Goal: Download file/media

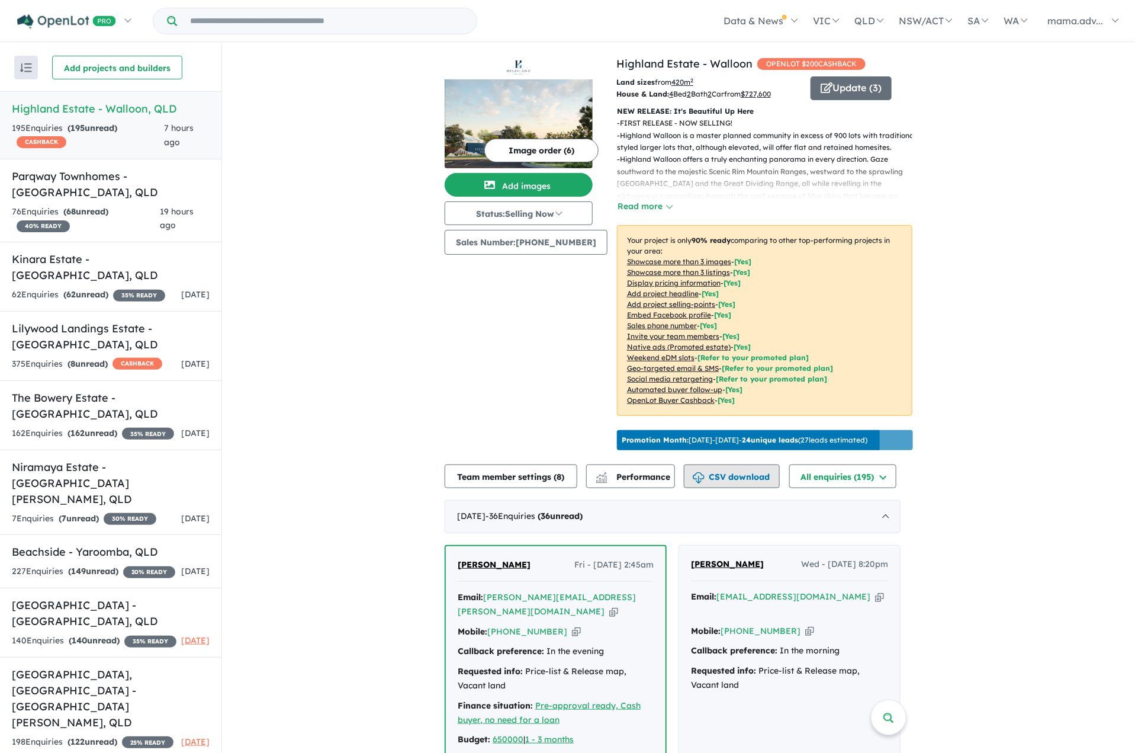
click at [738, 488] on button "CSV download" at bounding box center [732, 476] width 96 height 24
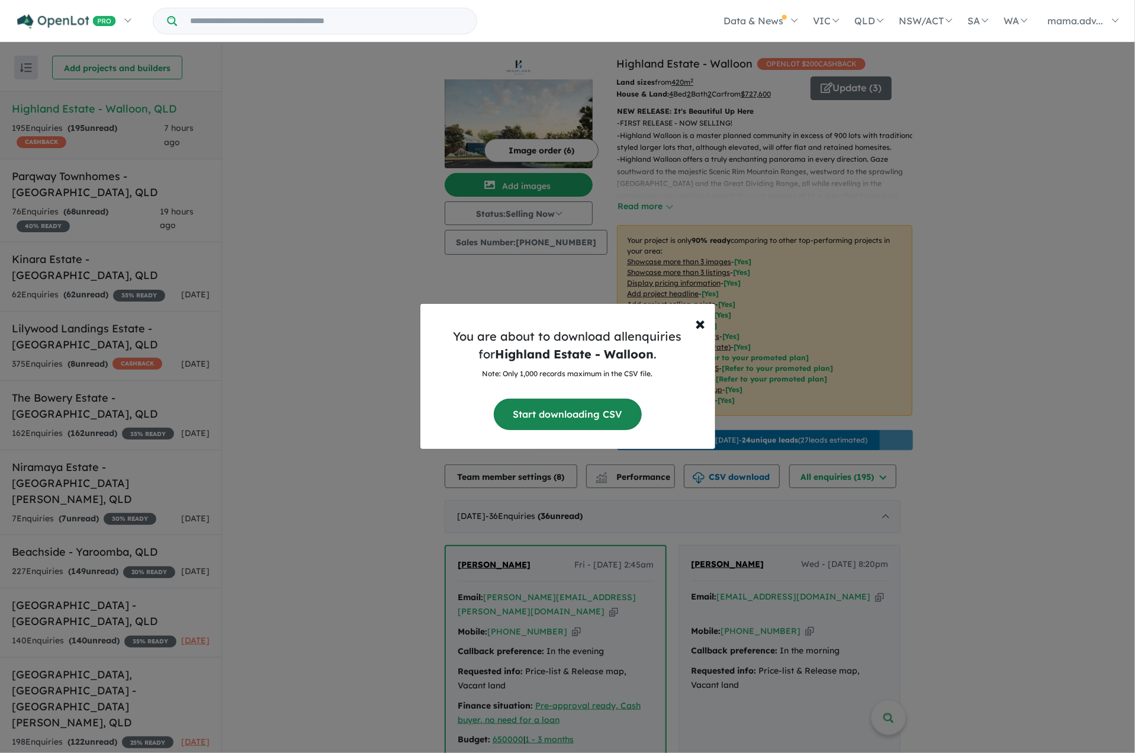
click at [525, 407] on button "Start downloading CSV" at bounding box center [568, 414] width 148 height 31
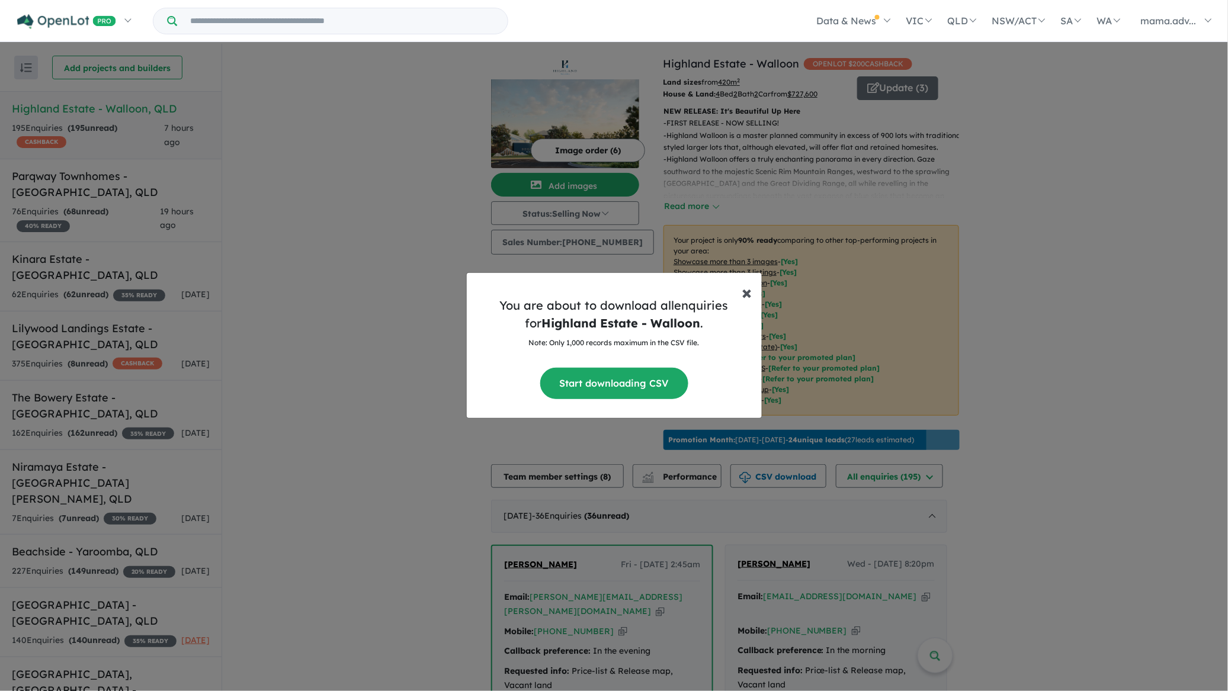
click at [747, 288] on span "×" at bounding box center [747, 292] width 10 height 24
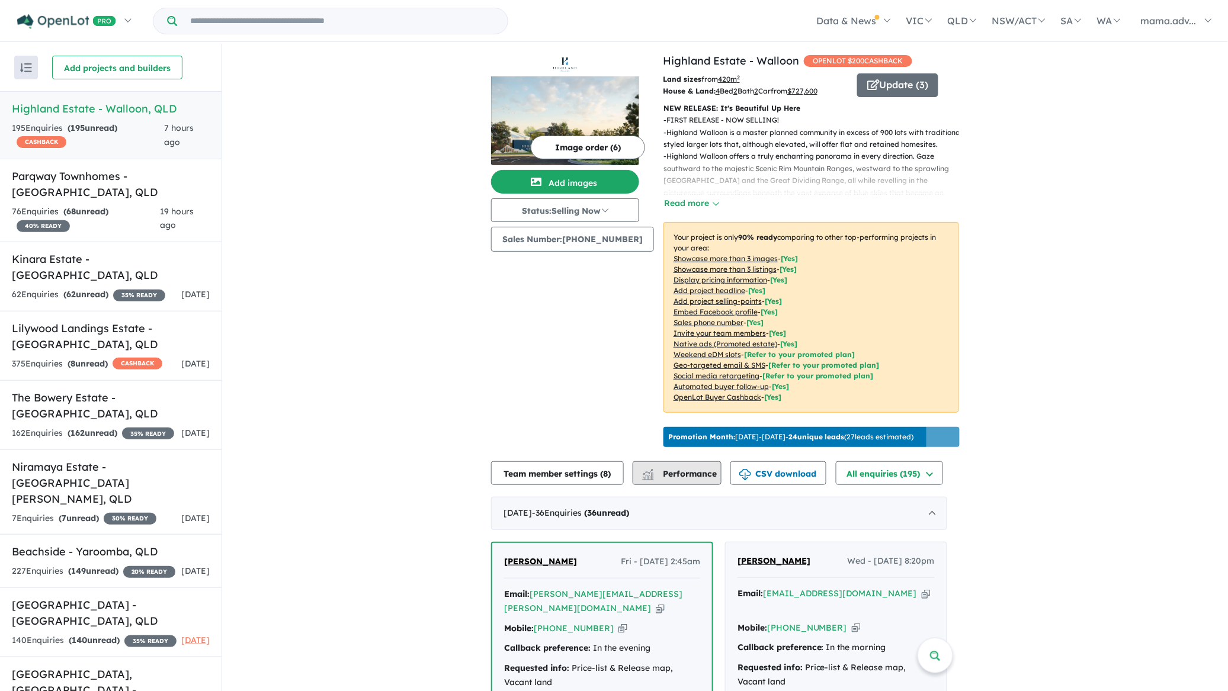
click at [686, 479] on span "Performance" at bounding box center [680, 473] width 73 height 11
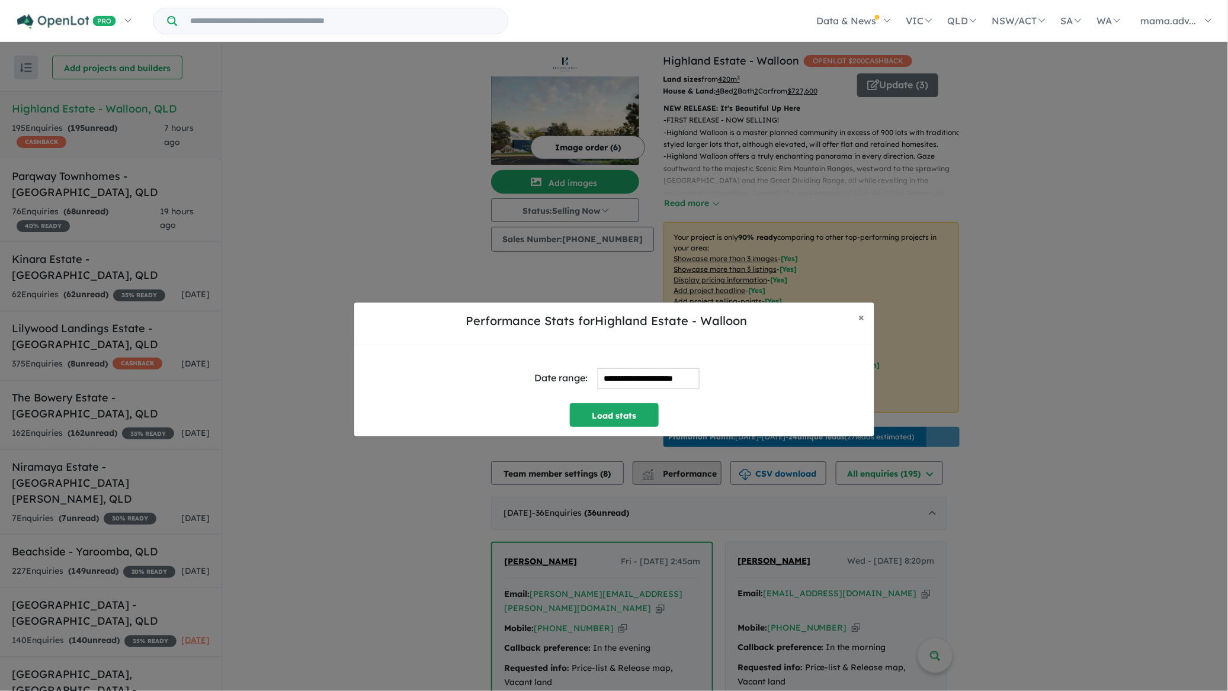
scroll to position [2, 0]
click at [599, 381] on input "**********" at bounding box center [648, 378] width 102 height 21
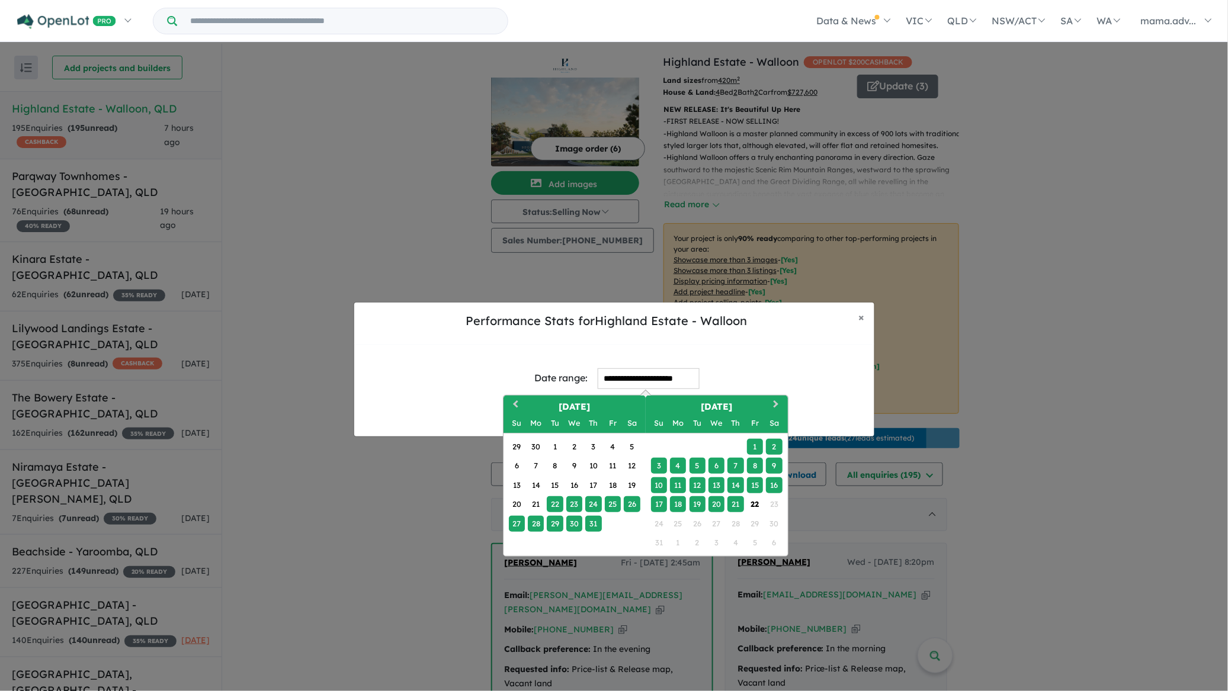
click at [756, 446] on div "1" at bounding box center [755, 447] width 16 height 16
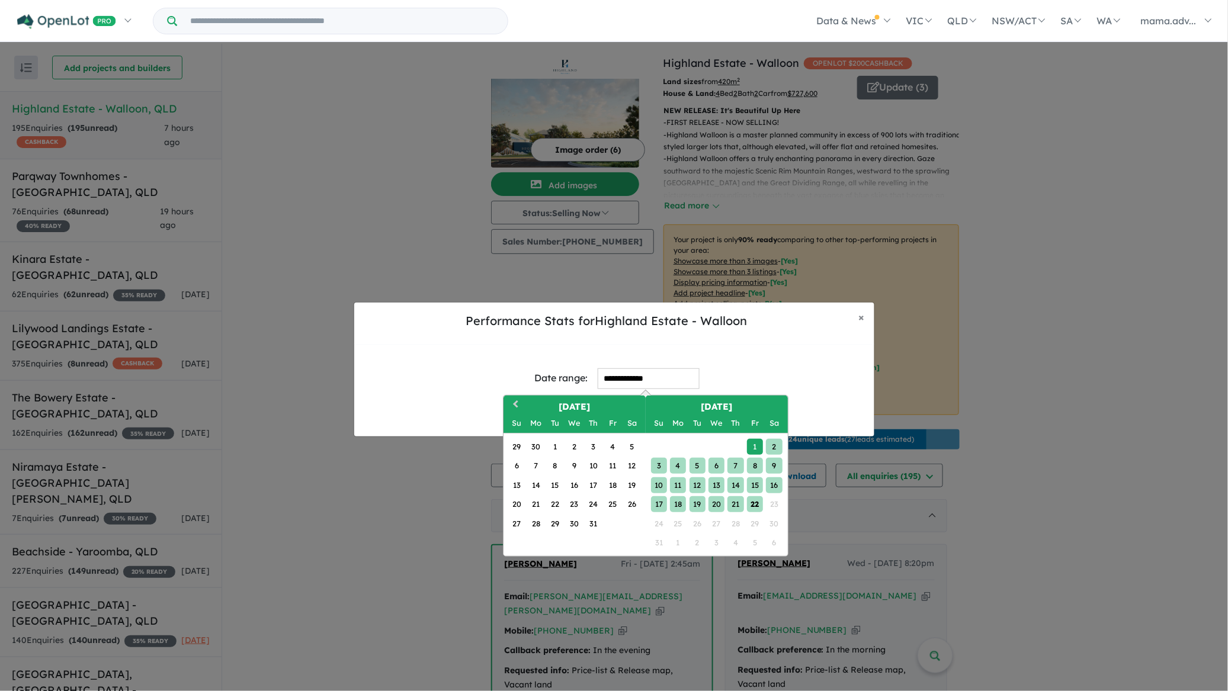
scroll to position [0, 0]
click at [760, 507] on div "22" at bounding box center [755, 504] width 16 height 16
type input "**********"
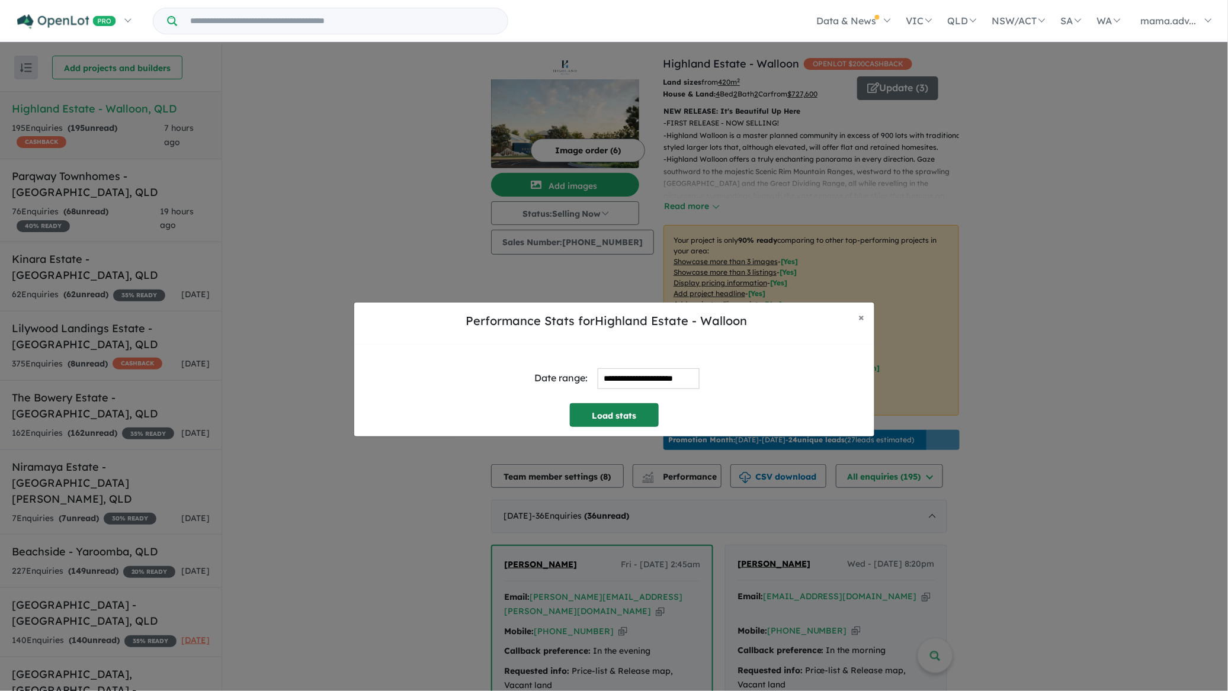
click at [621, 418] on button "Load stats" at bounding box center [614, 415] width 89 height 24
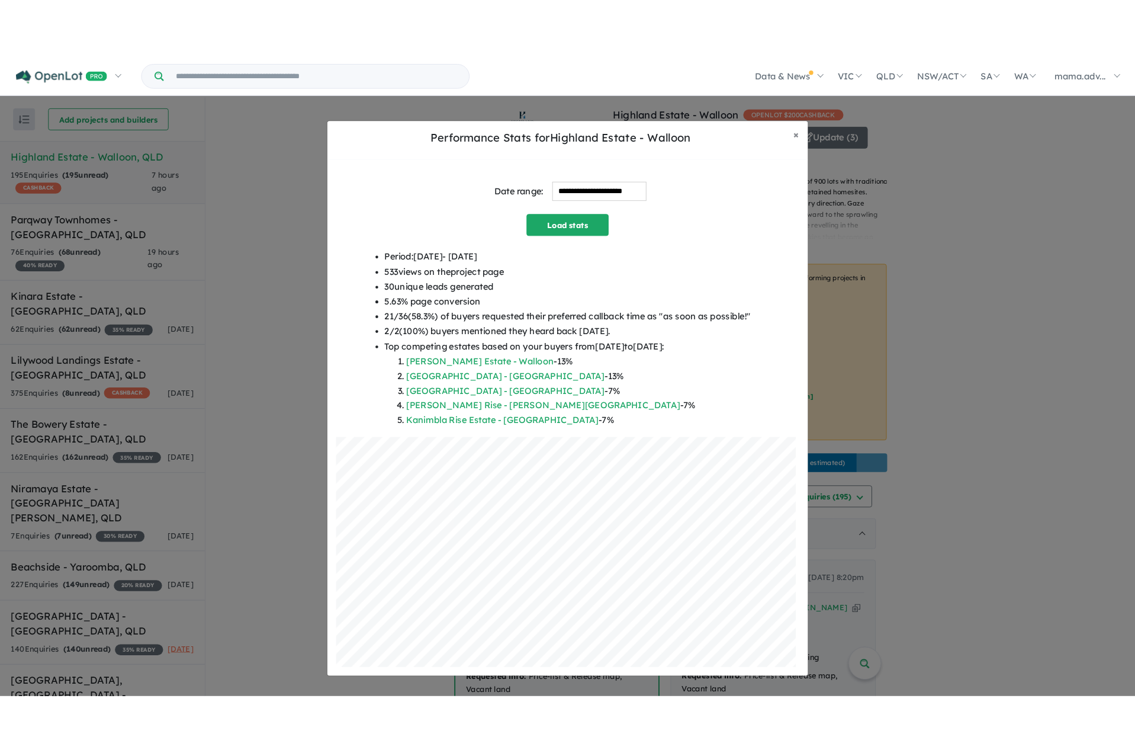
scroll to position [1, 0]
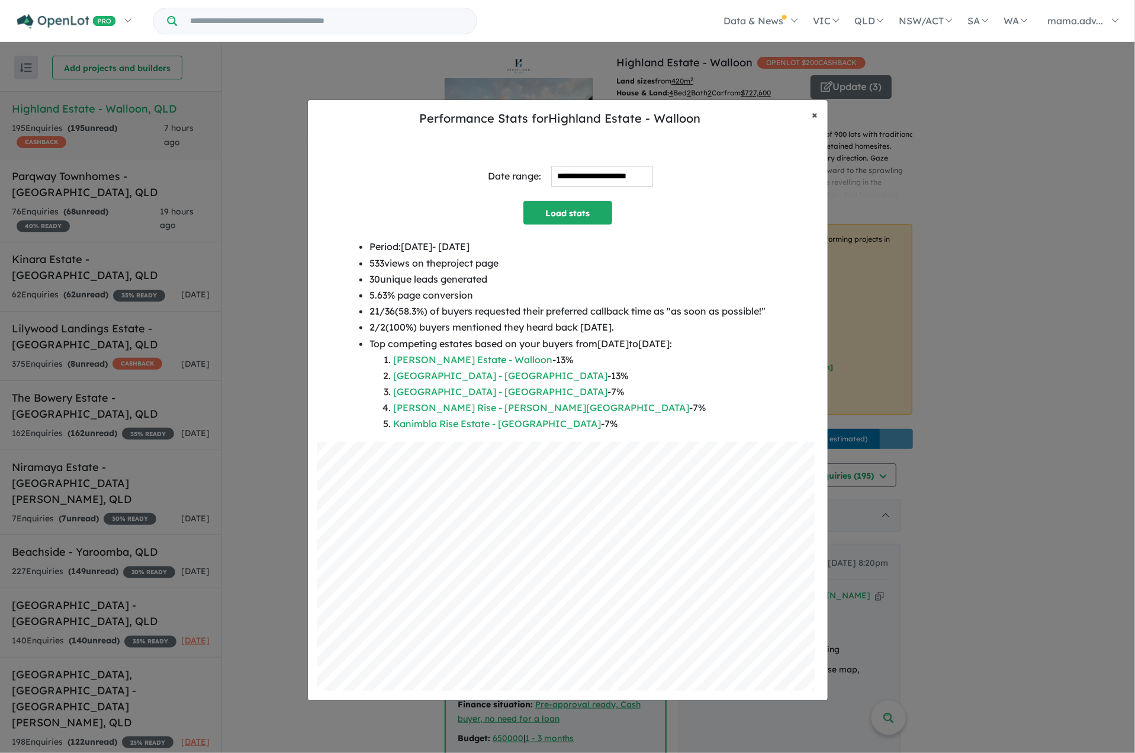
click at [811, 123] on button "× Close" at bounding box center [815, 115] width 25 height 30
